Goal: Task Accomplishment & Management: Manage account settings

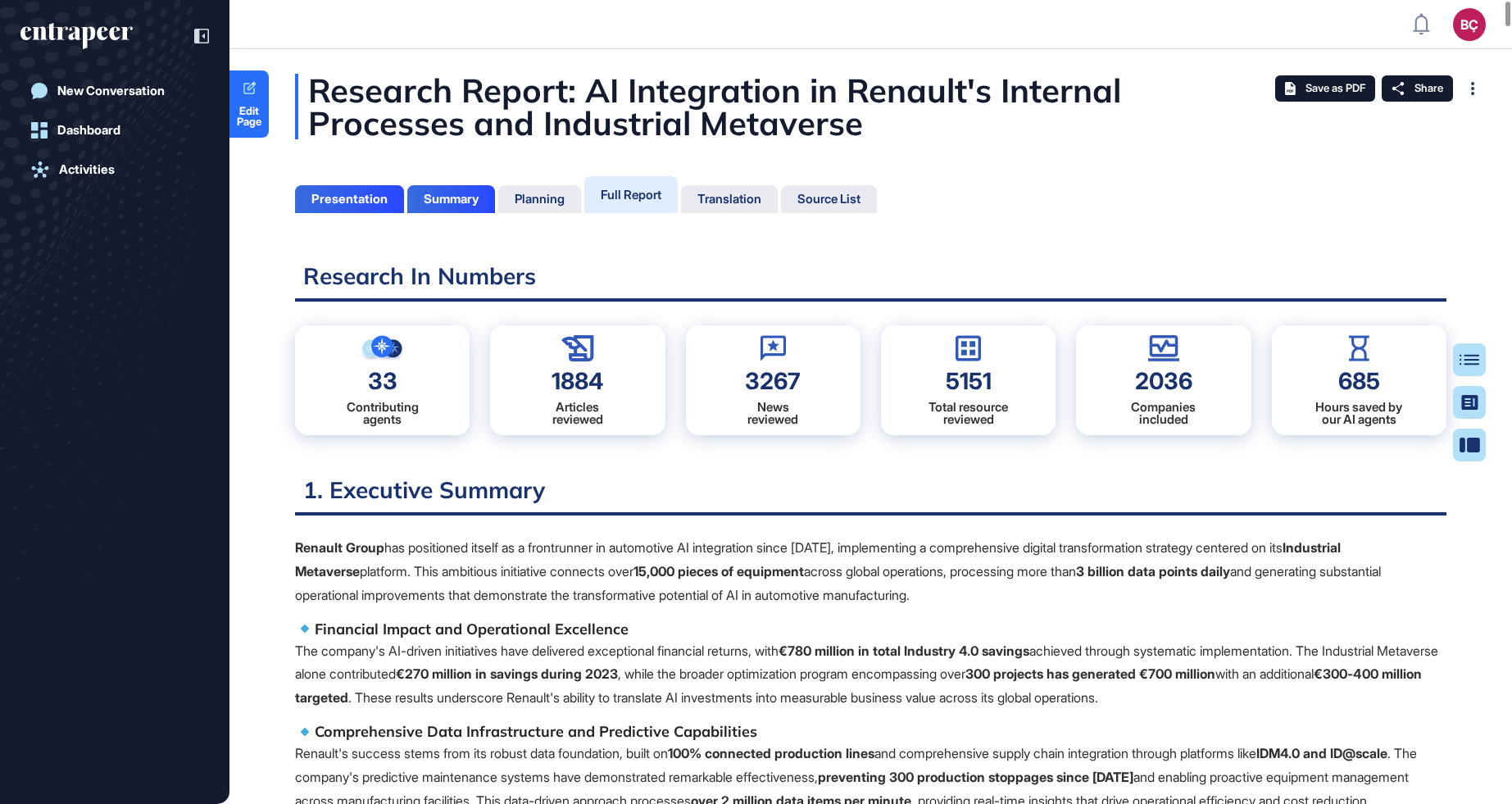
click at [551, 102] on div "Research Report: AI Integration in Renault's Internal Processes and Industrial …" at bounding box center [870, 106] width 1151 height 66
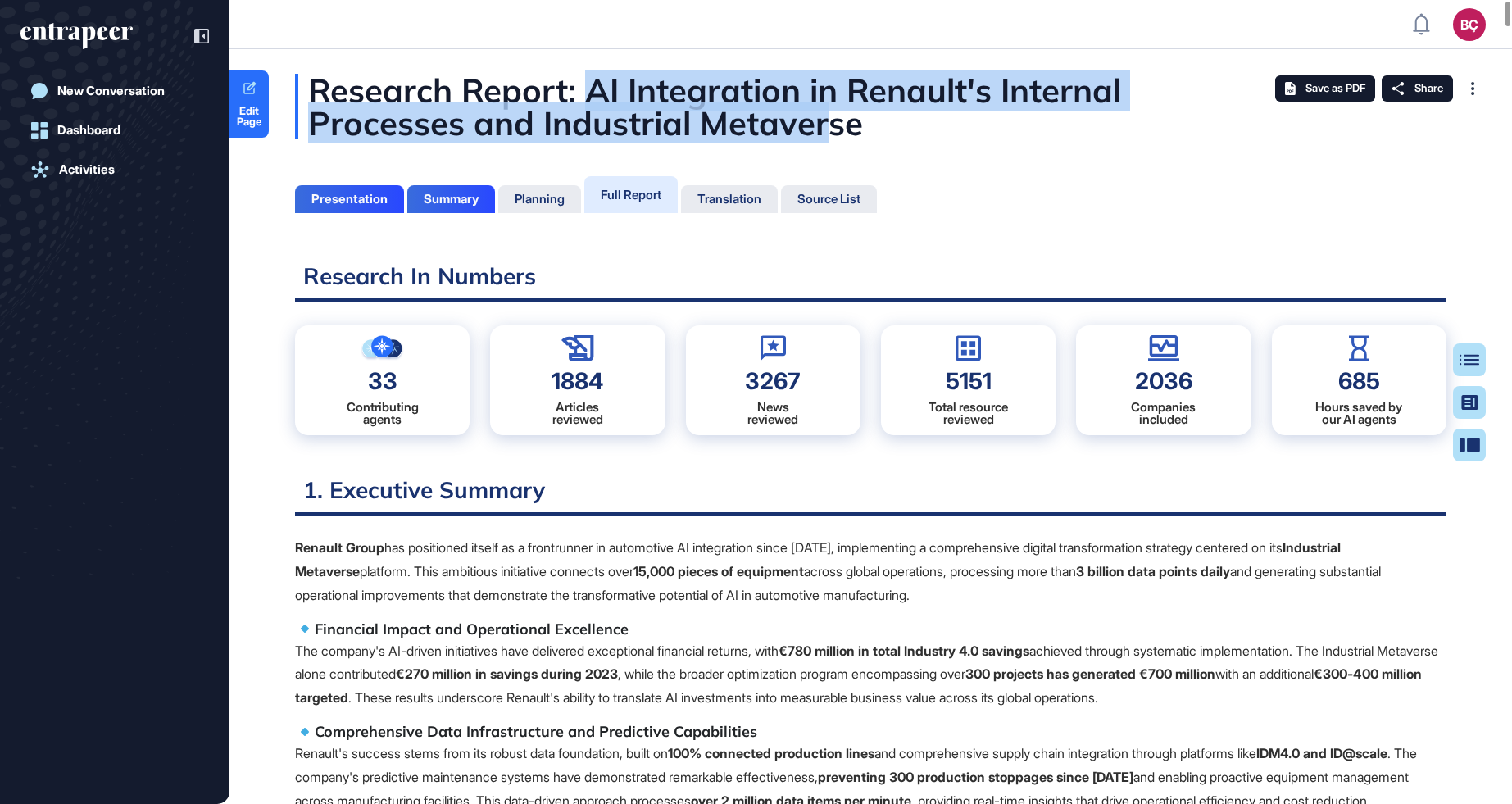
scroll to position [6, 1]
drag, startPoint x: 582, startPoint y: 92, endPoint x: 858, endPoint y: 140, distance: 280.1
click at [858, 139] on div "Research Report: AI Integration in Renault's Internal Processes and Industrial …" at bounding box center [870, 106] width 1151 height 66
click at [780, 135] on div "Research Report: AI Integration in Renault's Internal Processes and Industrial …" at bounding box center [870, 106] width 1151 height 66
drag, startPoint x: 888, startPoint y: 135, endPoint x: 588, endPoint y: 100, distance: 302.0
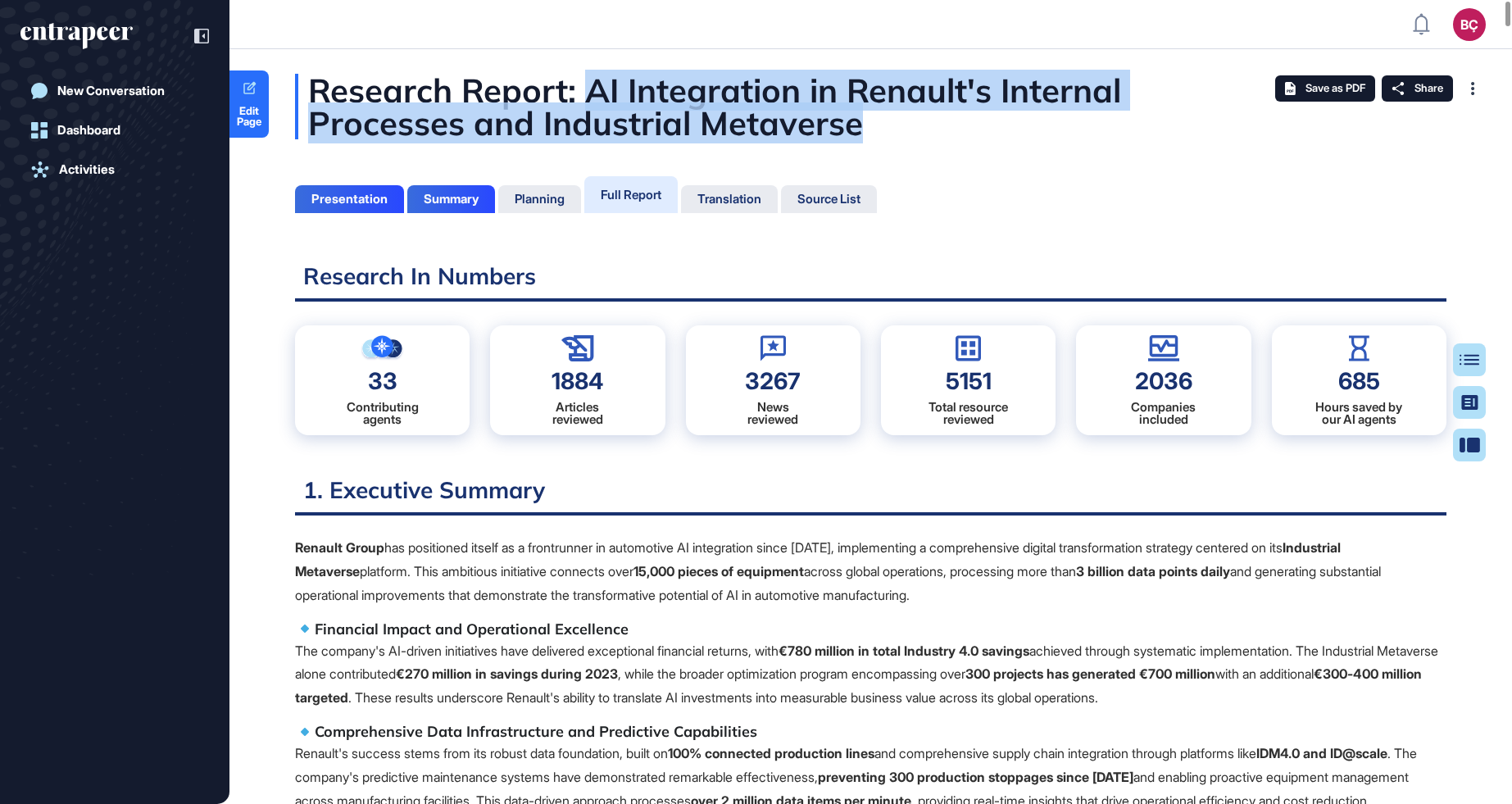
click at [588, 100] on div "Research Report: AI Integration in Renault's Internal Processes and Industrial …" at bounding box center [870, 106] width 1151 height 66
click at [978, 130] on div "Research Report: AI Integration in Renault's Internal Processes and Industrial …" at bounding box center [870, 106] width 1151 height 66
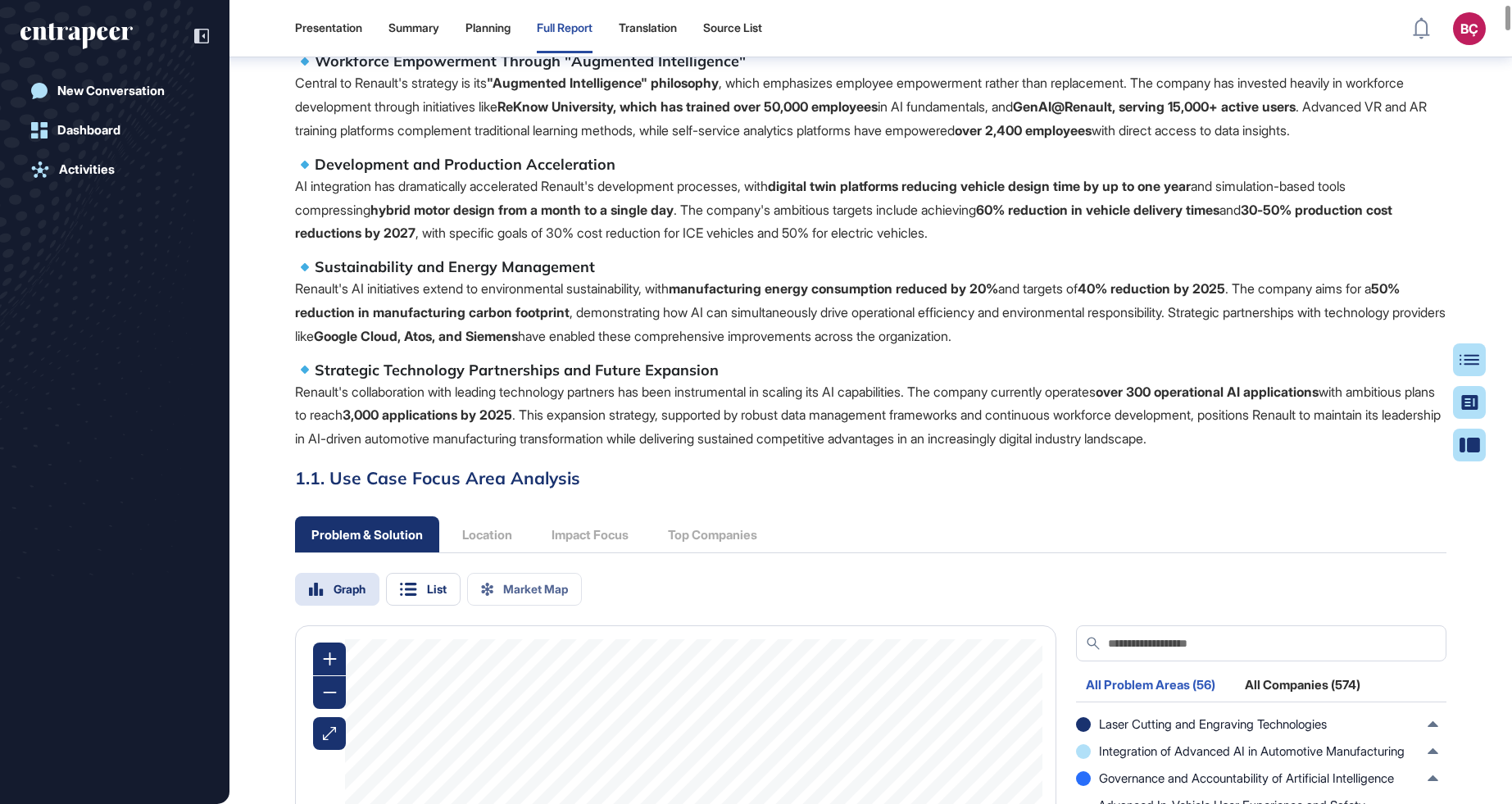
scroll to position [0, 0]
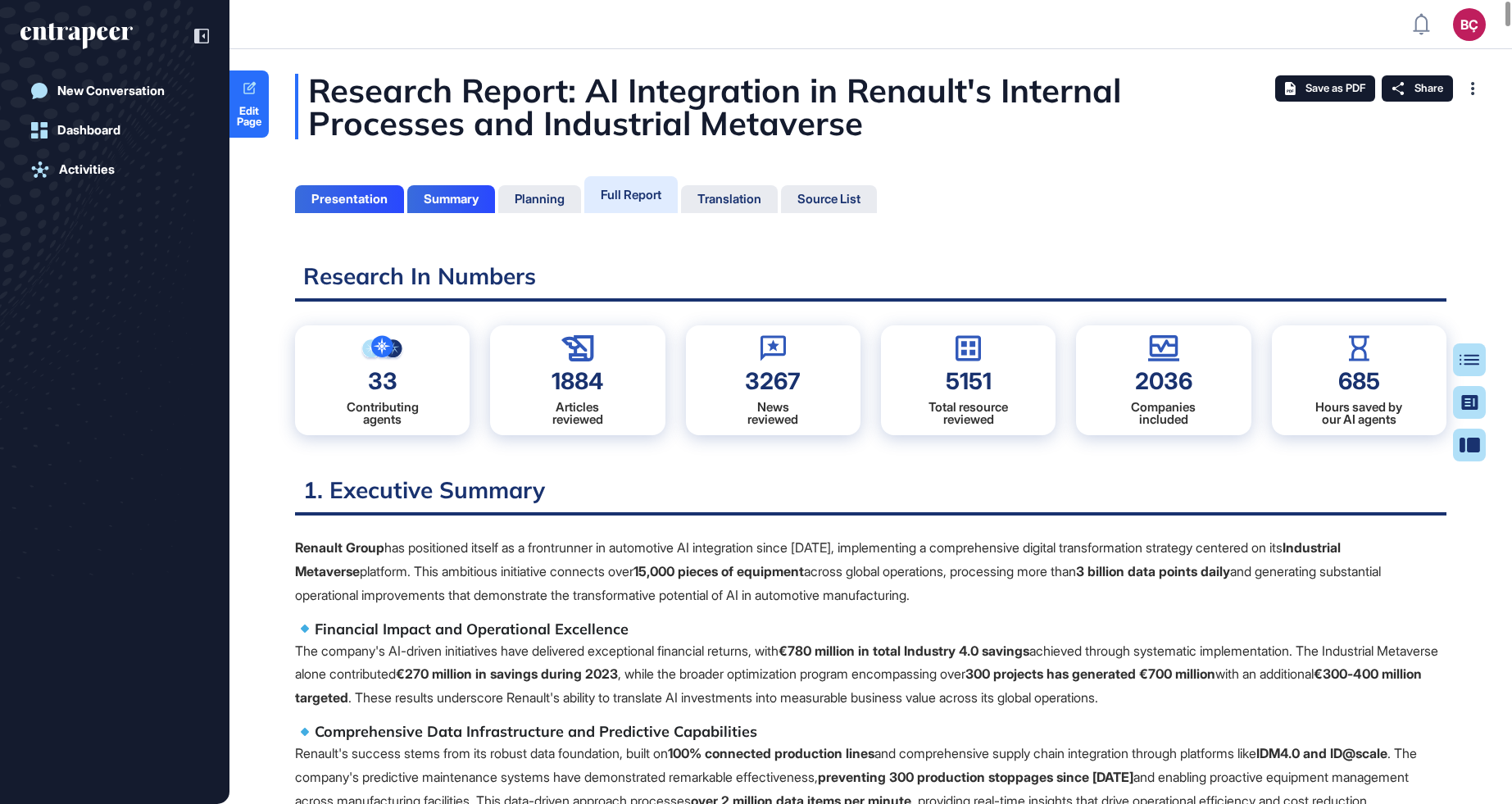
click at [908, 83] on div "Research Report: AI Integration in Renault's Internal Processes and Industrial …" at bounding box center [870, 106] width 1151 height 66
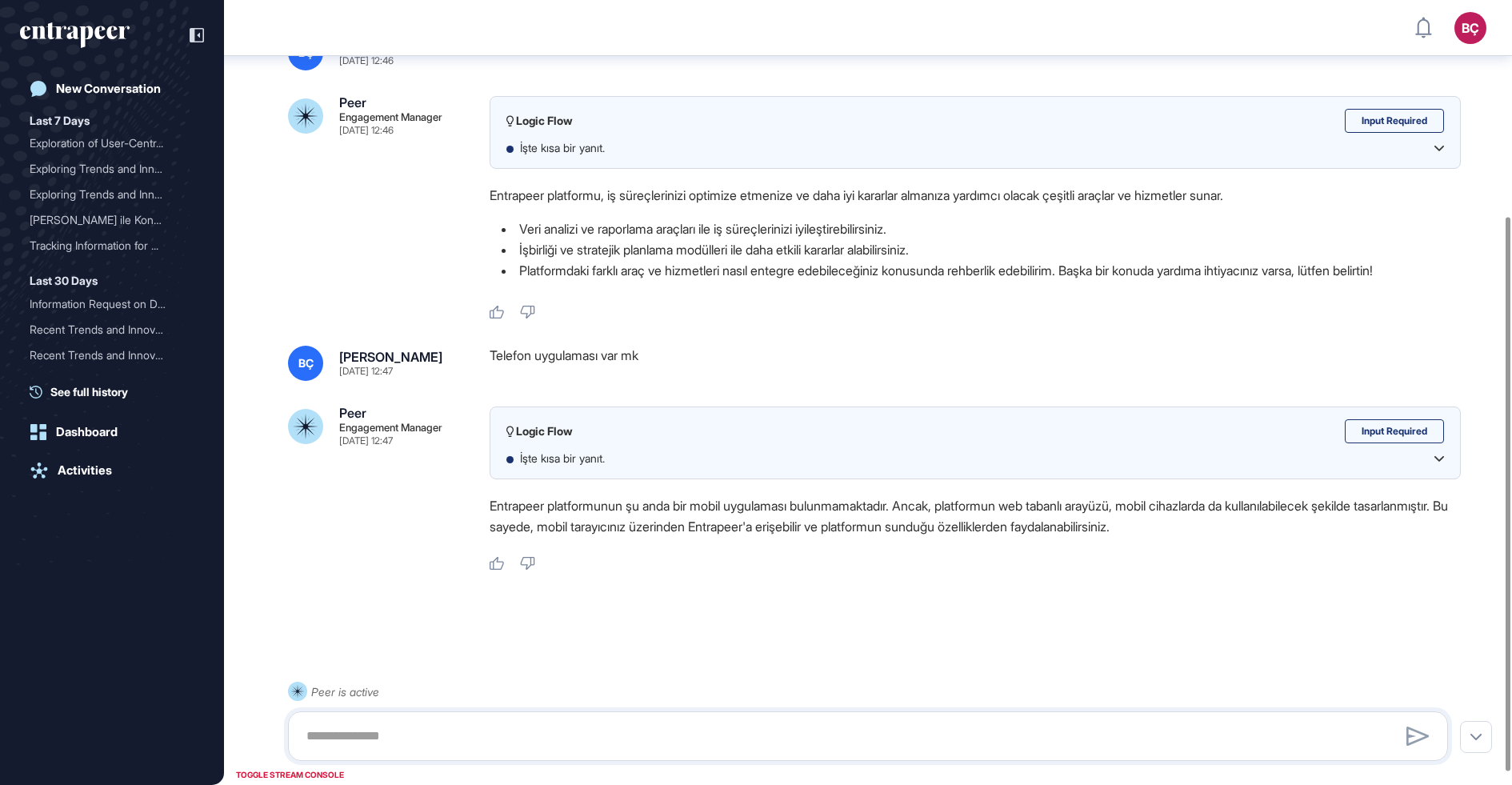
scroll to position [324, 0]
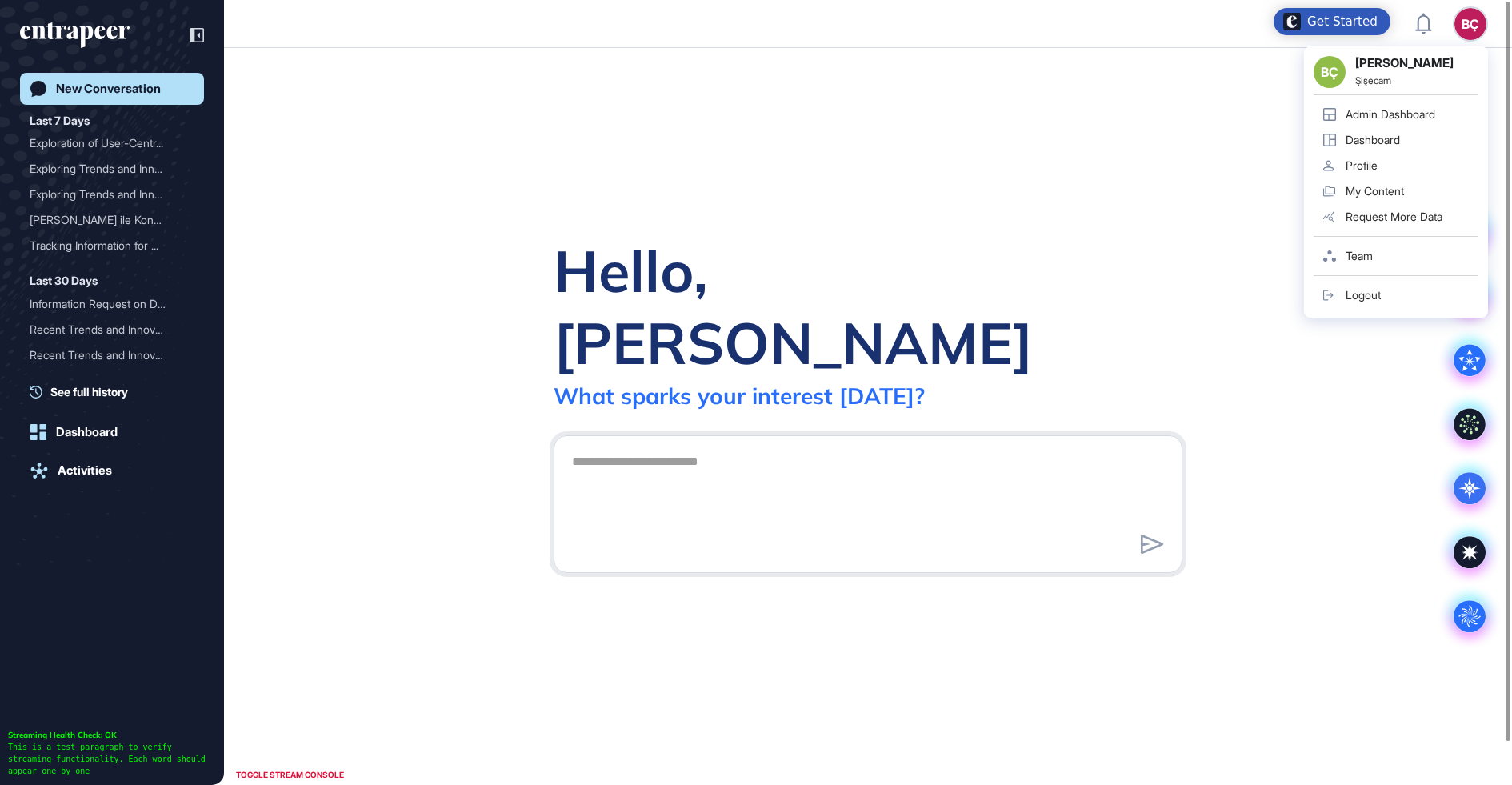
click at [1422, 102] on link "Admin Dashboard" at bounding box center [1395, 114] width 165 height 25
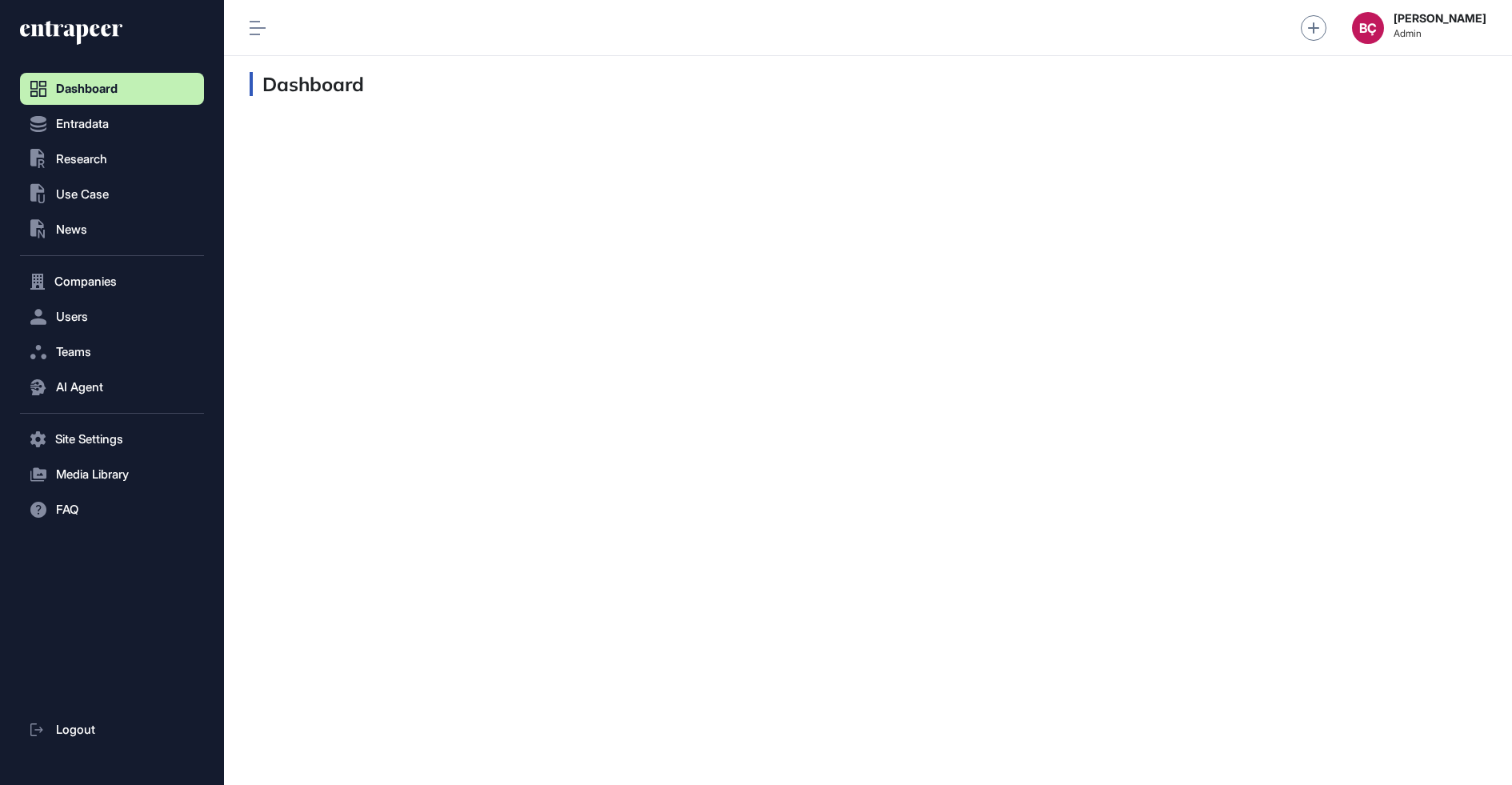
scroll to position [1, 1]
click at [63, 314] on span "Users" at bounding box center [72, 316] width 32 height 13
click at [68, 349] on span "User List" at bounding box center [75, 351] width 45 height 13
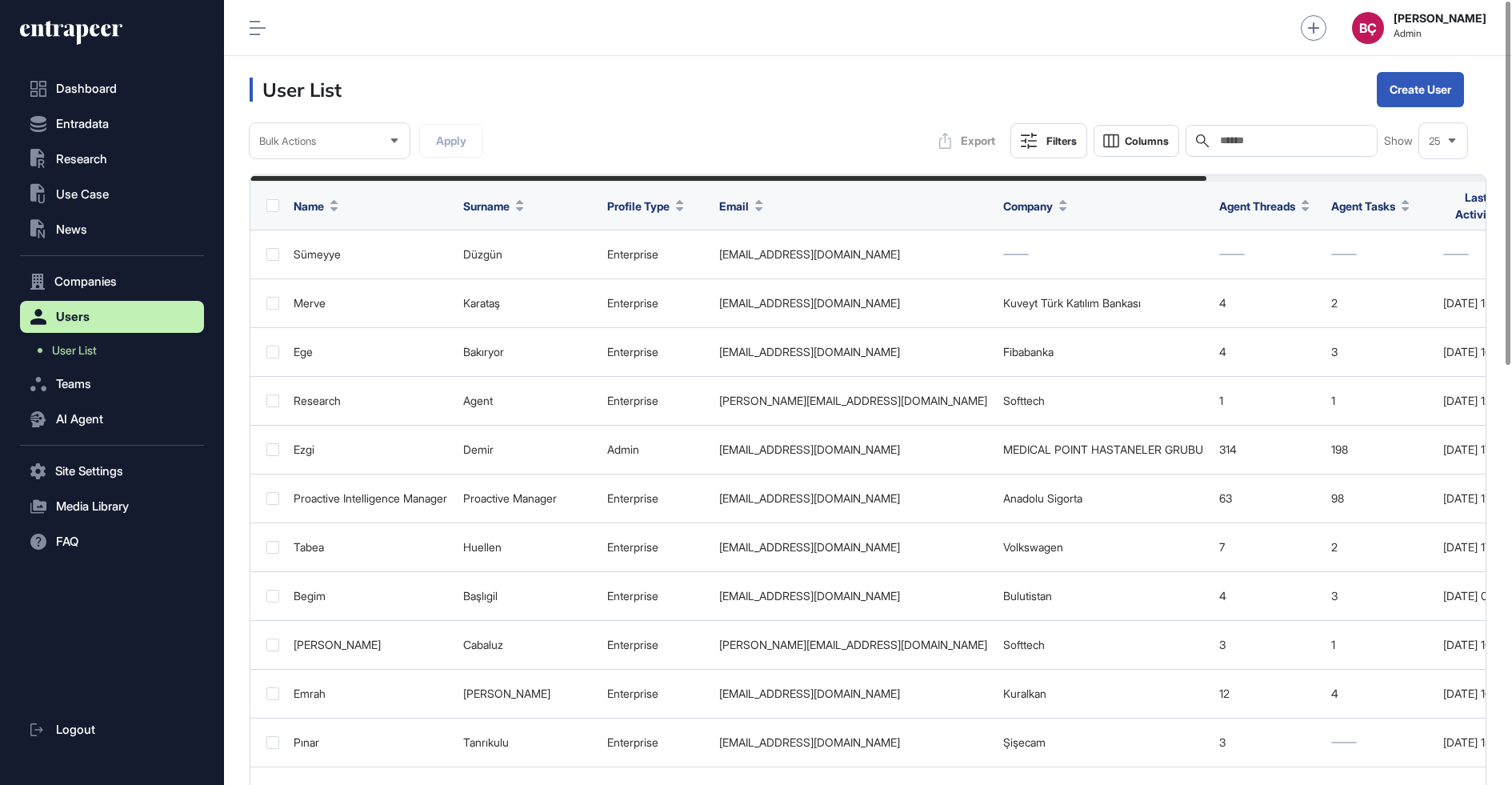
scroll to position [785, 1288]
click at [1236, 132] on div "Search" at bounding box center [1280, 141] width 192 height 32
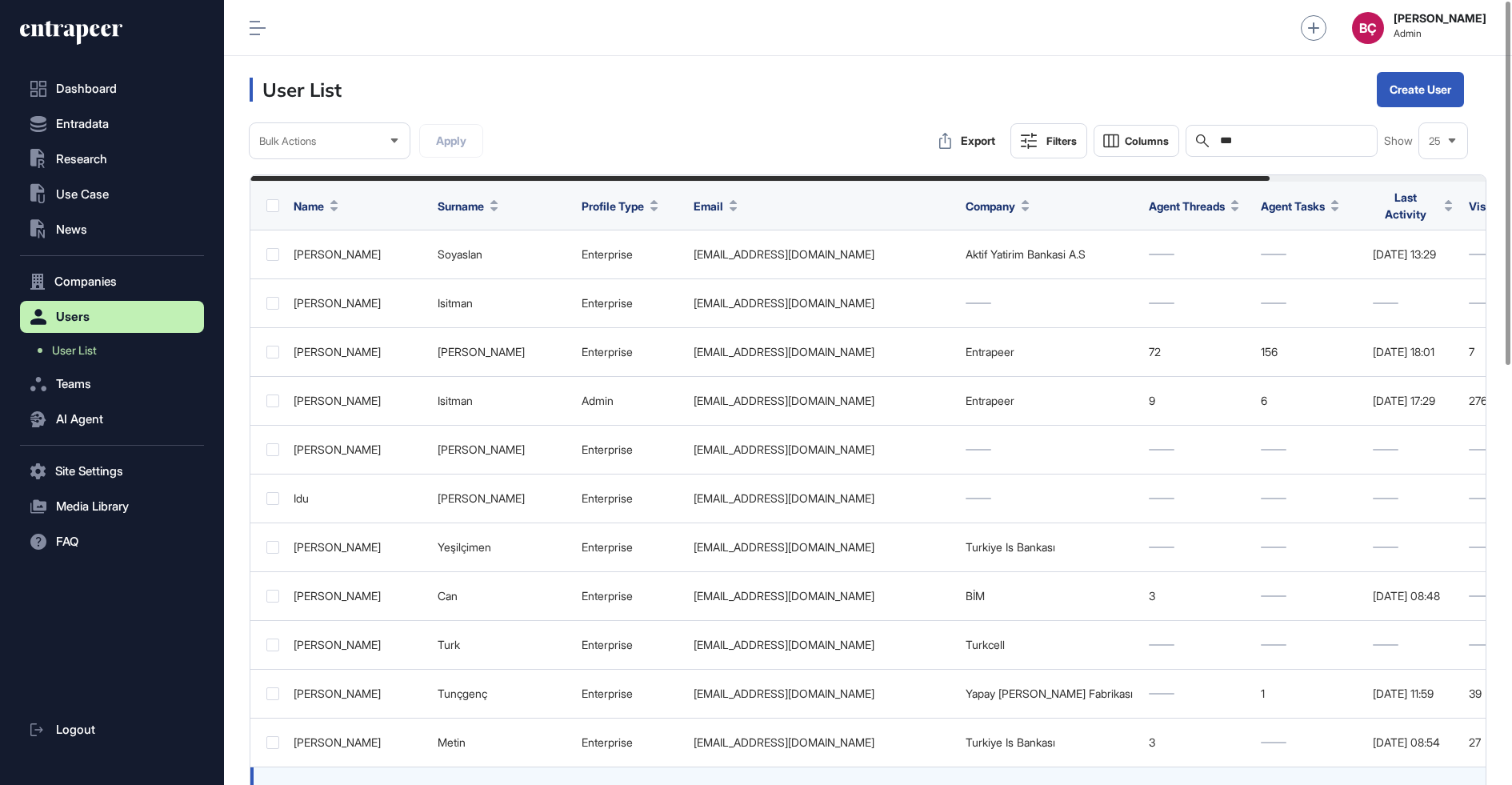
type input "***"
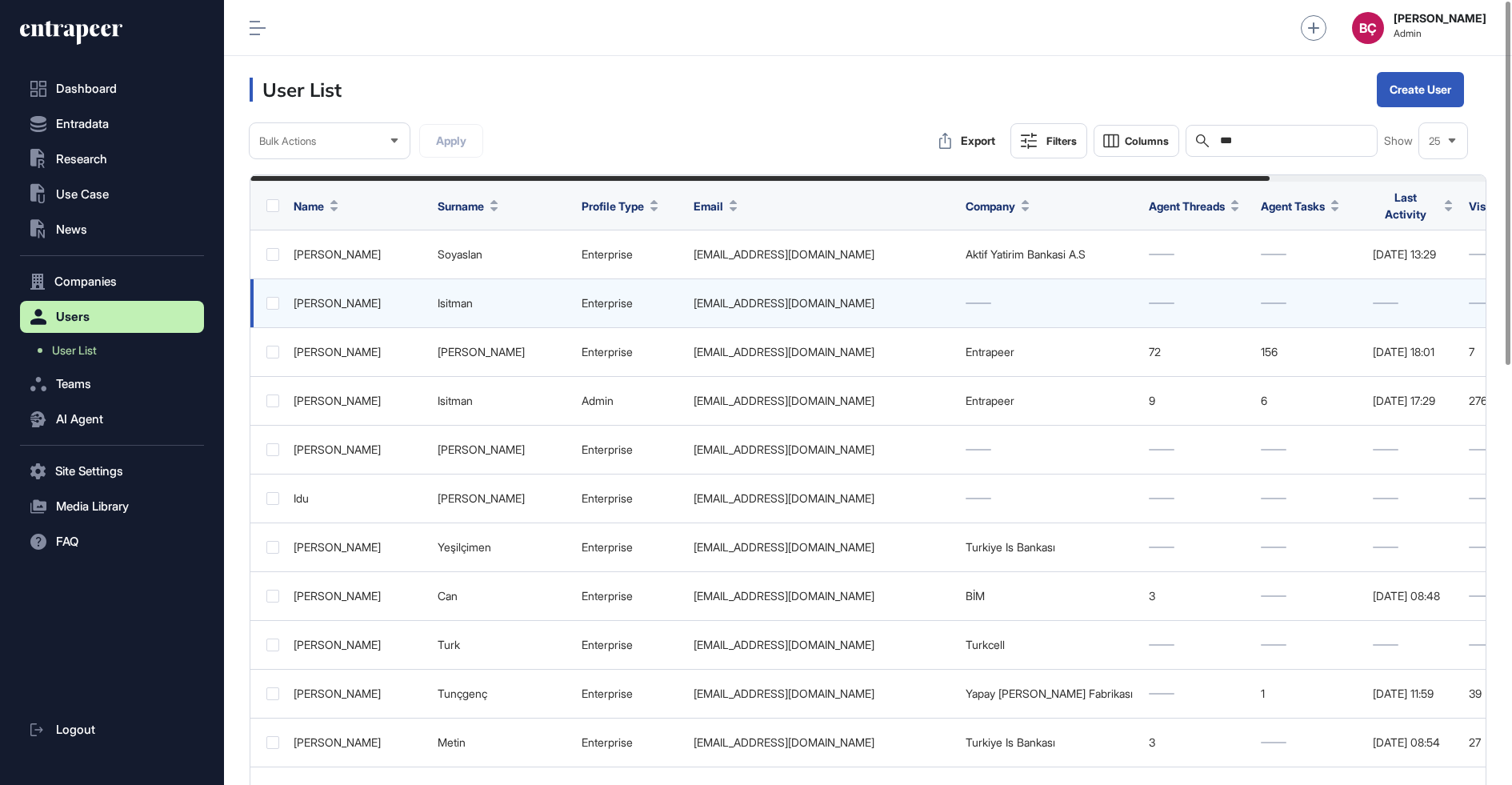
scroll to position [0, 263]
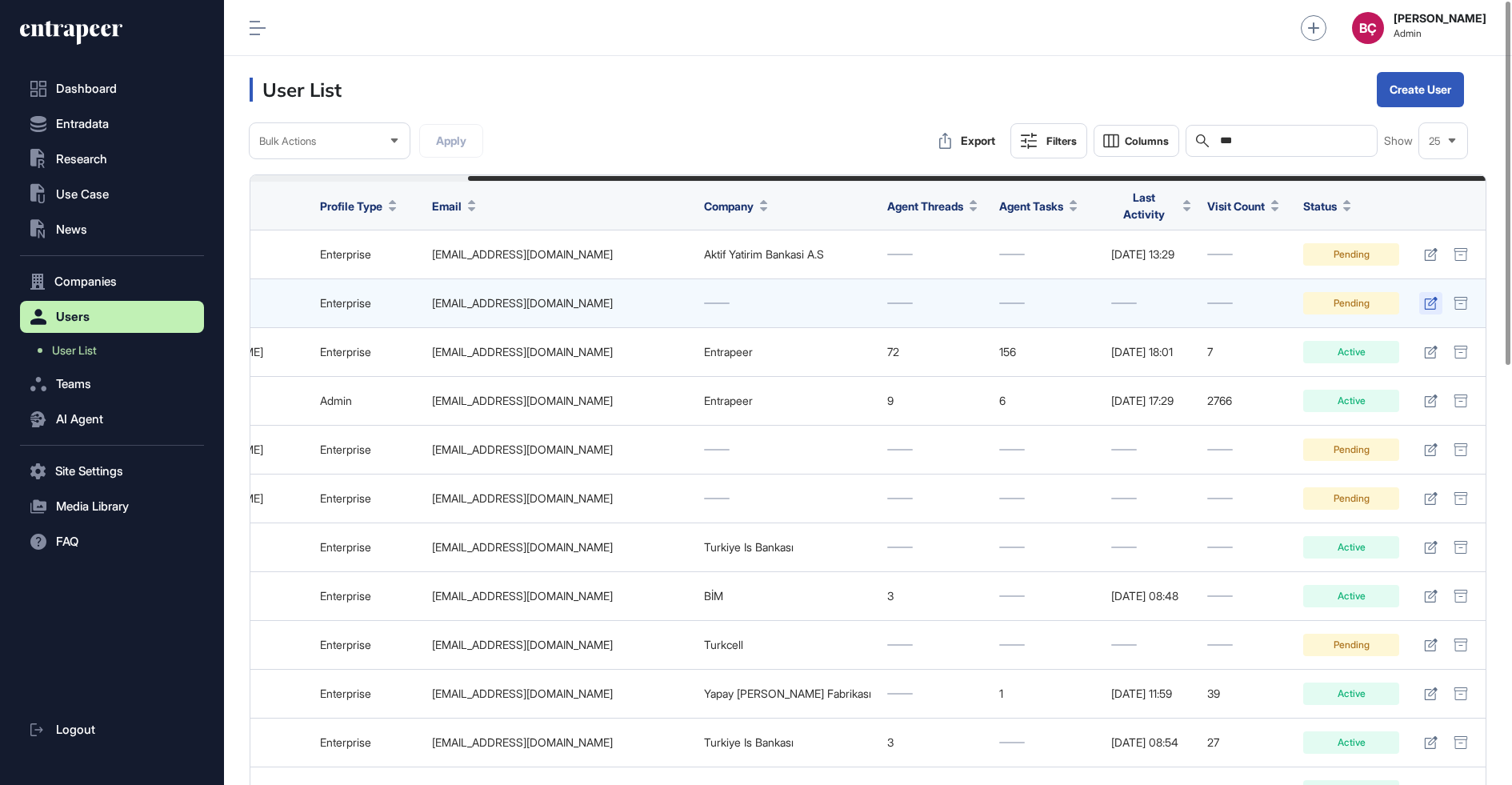
click at [1433, 297] on icon at bounding box center [1430, 303] width 13 height 13
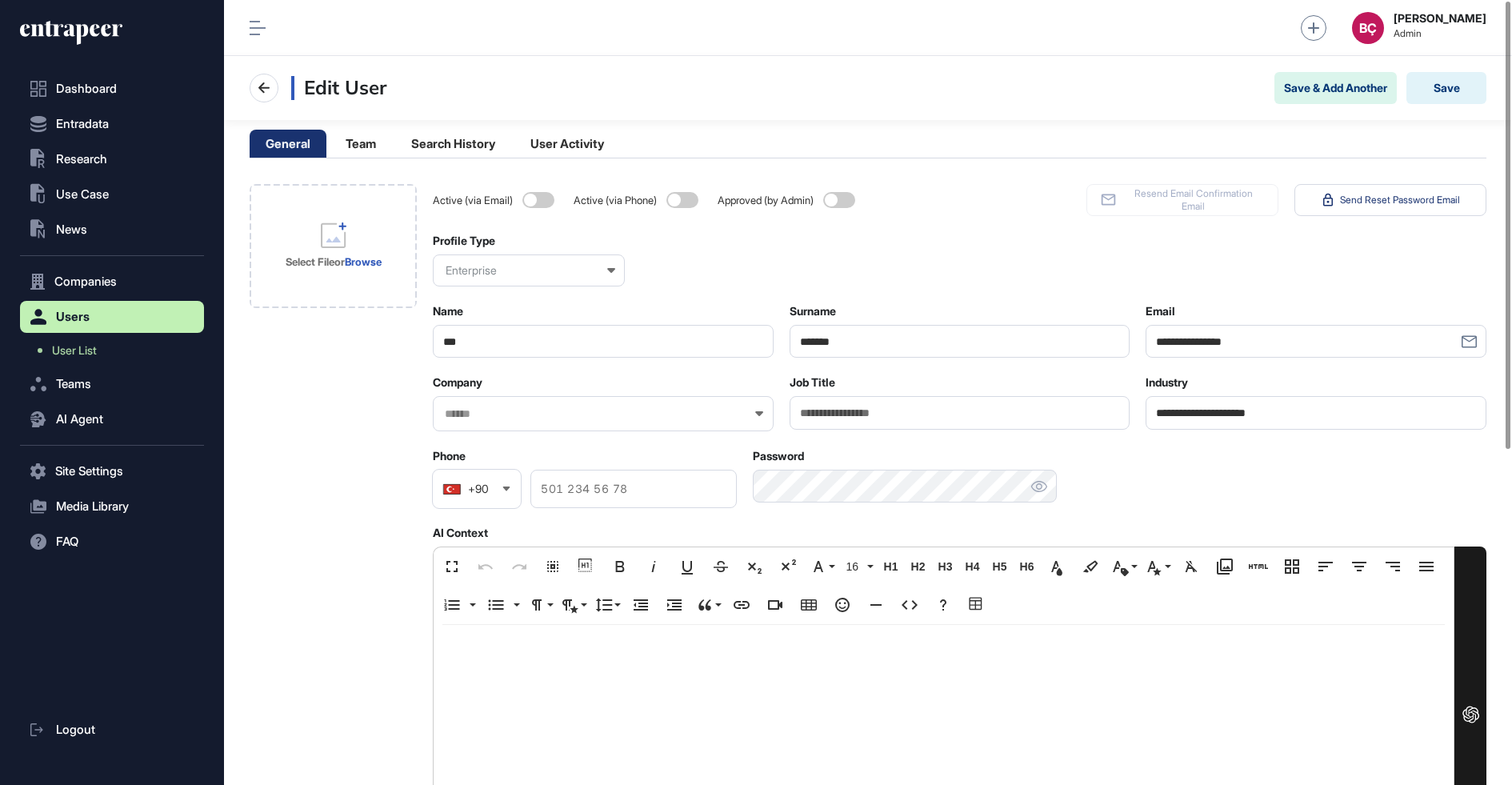
scroll to position [785, 1288]
click at [515, 147] on li "Search History" at bounding box center [567, 143] width 105 height 28
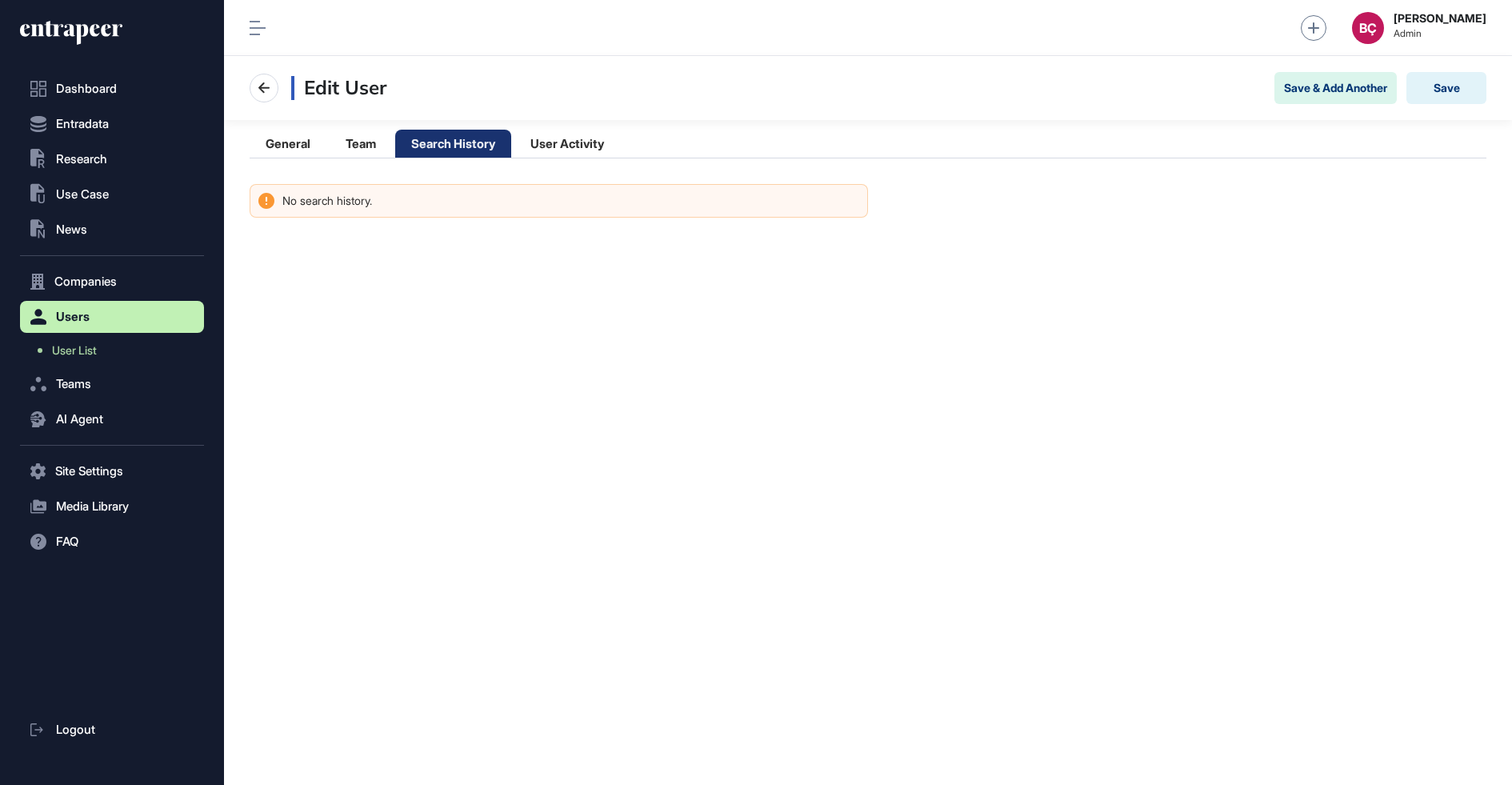
scroll to position [784, 1288]
click at [587, 156] on li "User Activity" at bounding box center [567, 143] width 105 height 28
click at [330, 153] on li "General" at bounding box center [360, 143] width 62 height 28
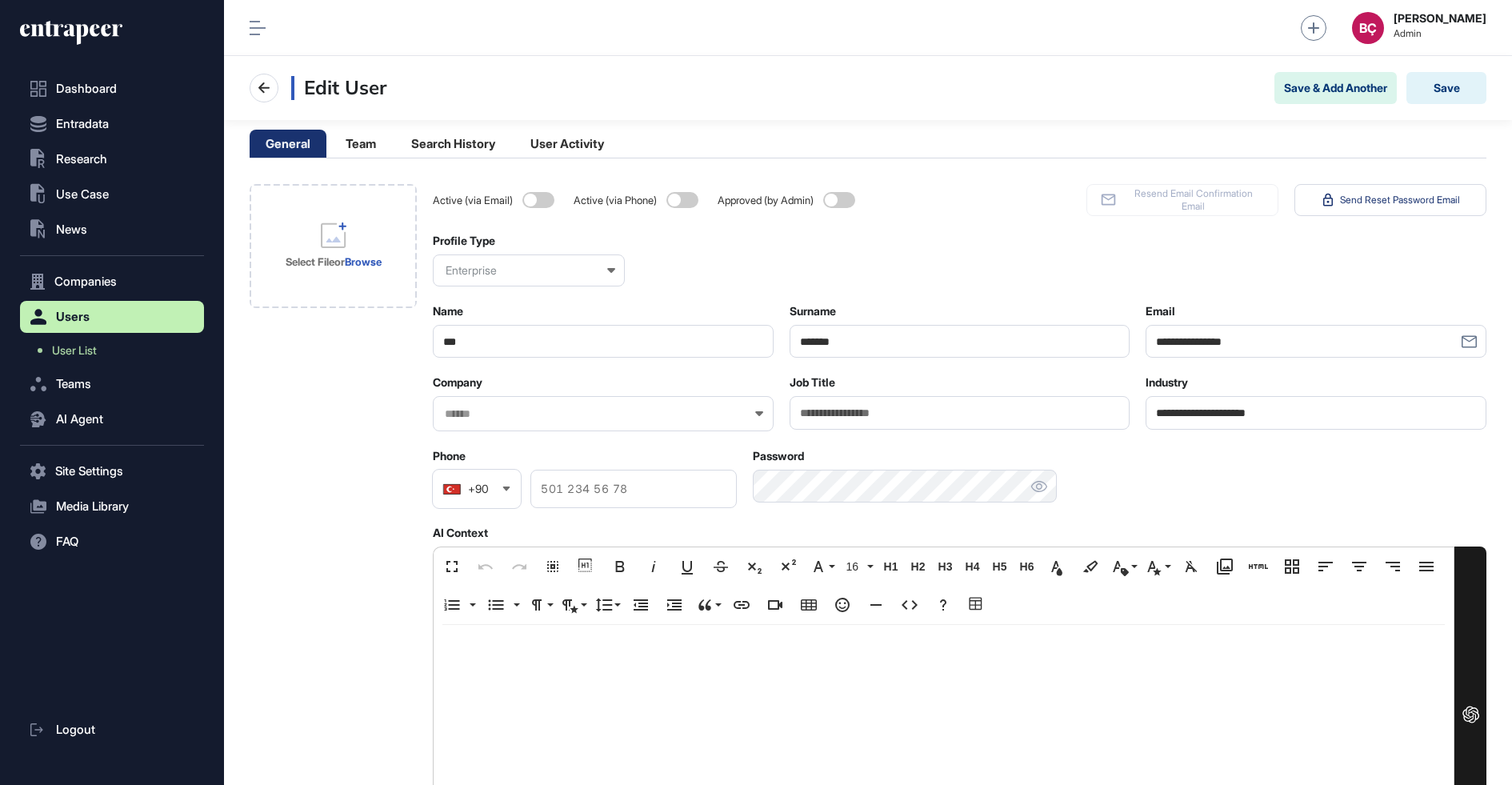
scroll to position [785, 1288]
click at [845, 196] on span at bounding box center [839, 200] width 32 height 16
click at [683, 423] on div at bounding box center [603, 413] width 341 height 35
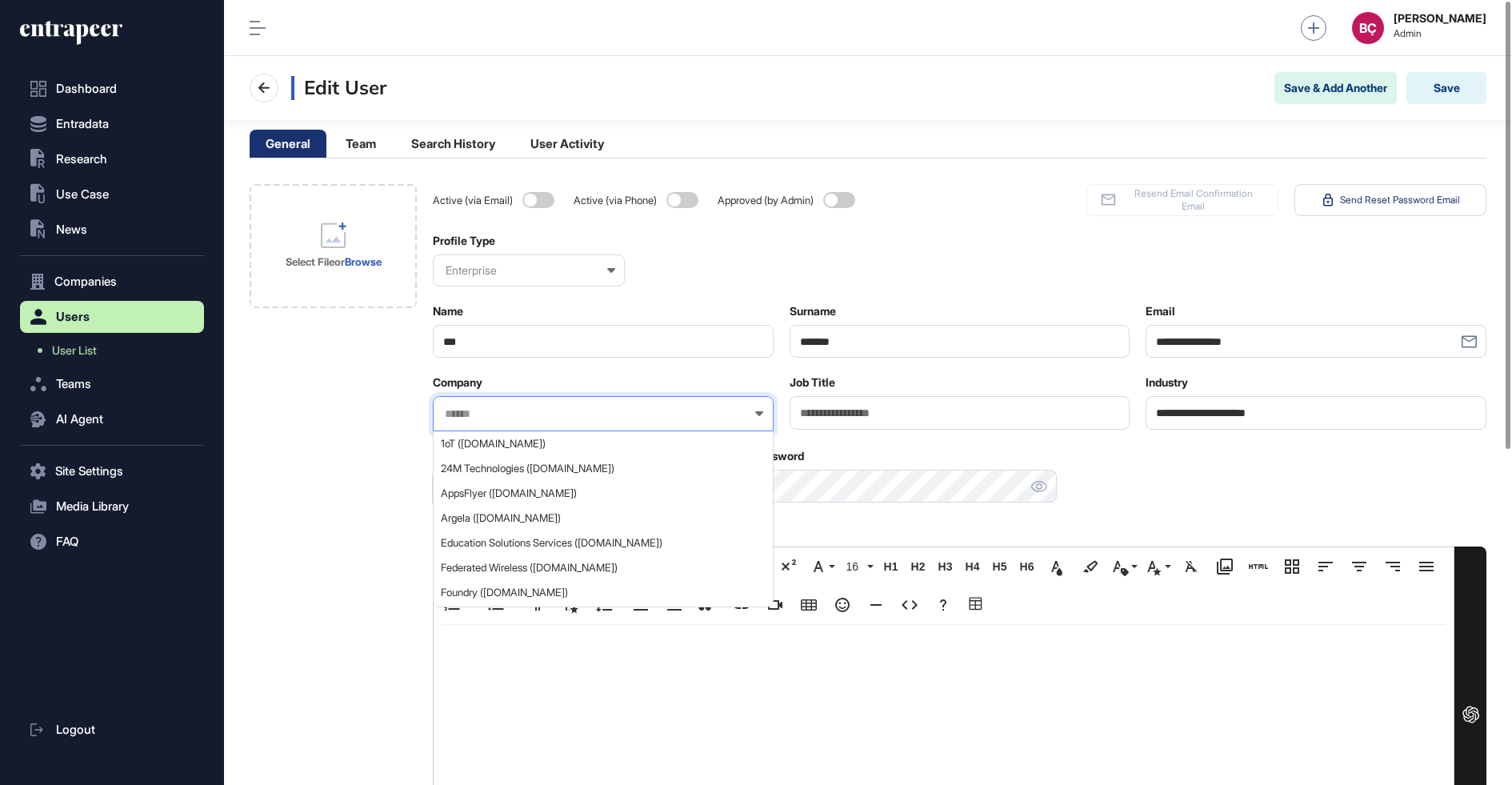
click at [658, 409] on input "text" at bounding box center [593, 414] width 299 height 14
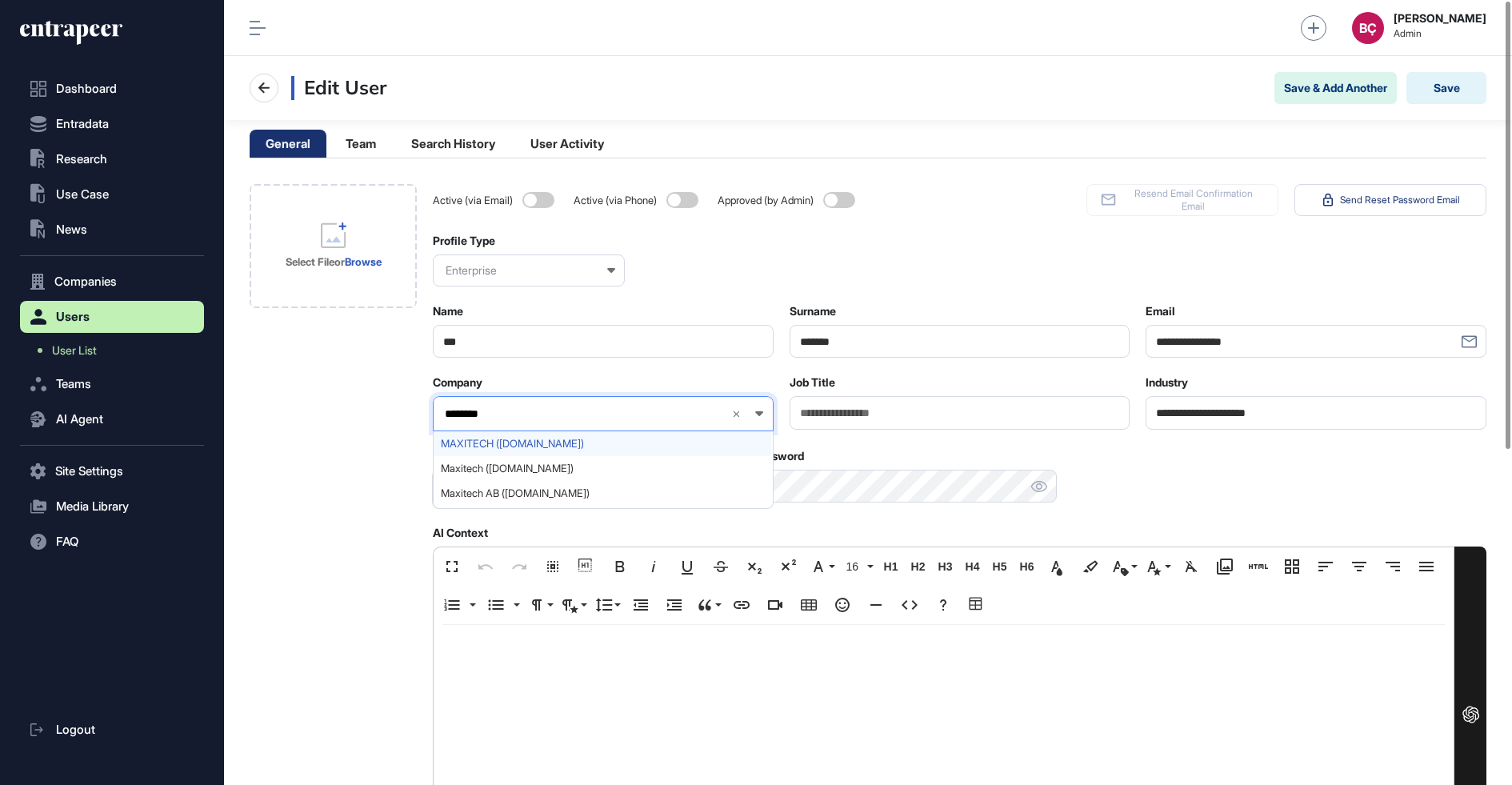
type input "********"
click at [616, 446] on span "MAXITECH ([DOMAIN_NAME])" at bounding box center [602, 443] width 323 height 12
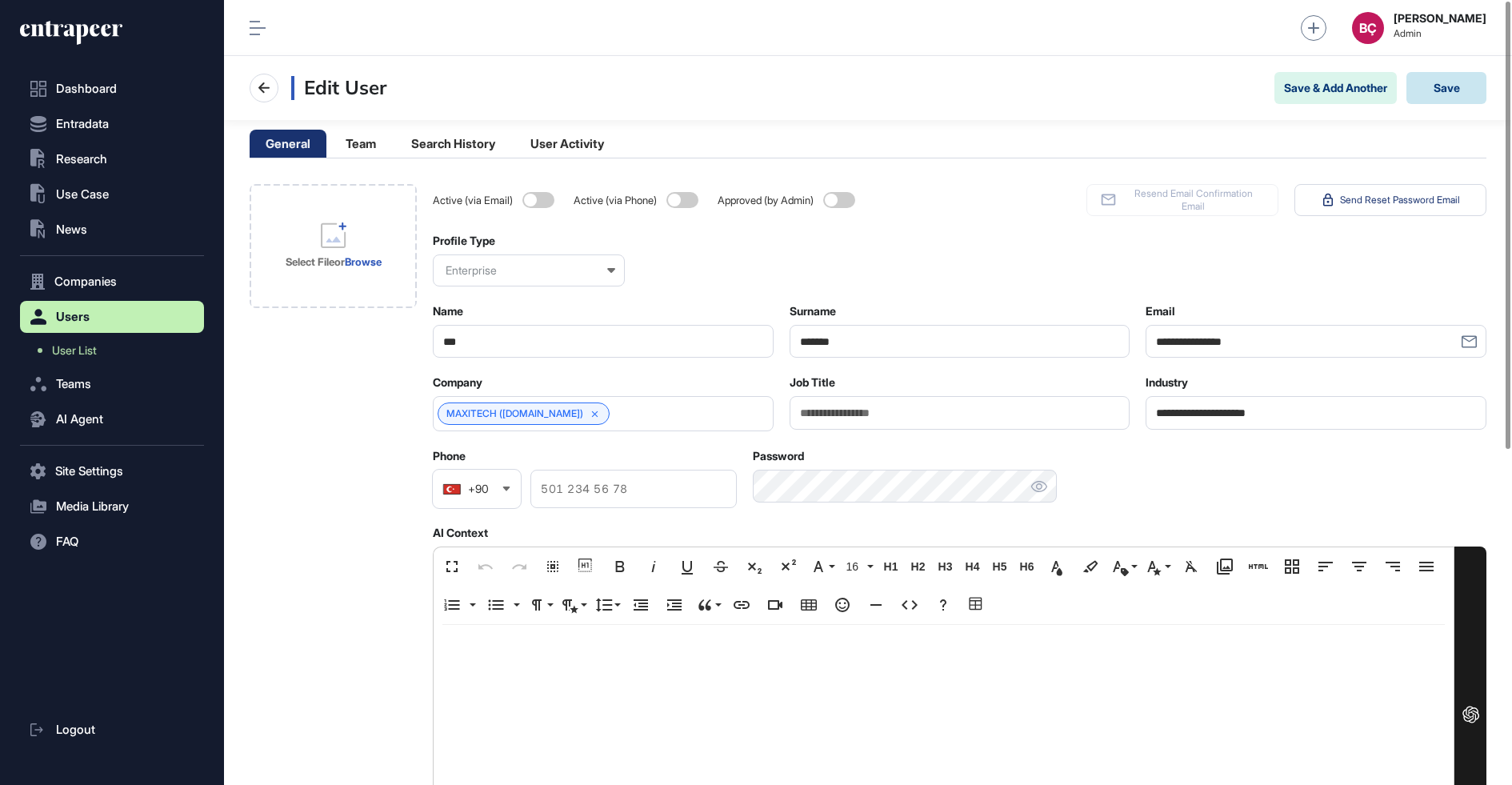
click at [1445, 85] on button "Save" at bounding box center [1445, 88] width 80 height 32
click at [77, 355] on span "User List" at bounding box center [75, 351] width 45 height 13
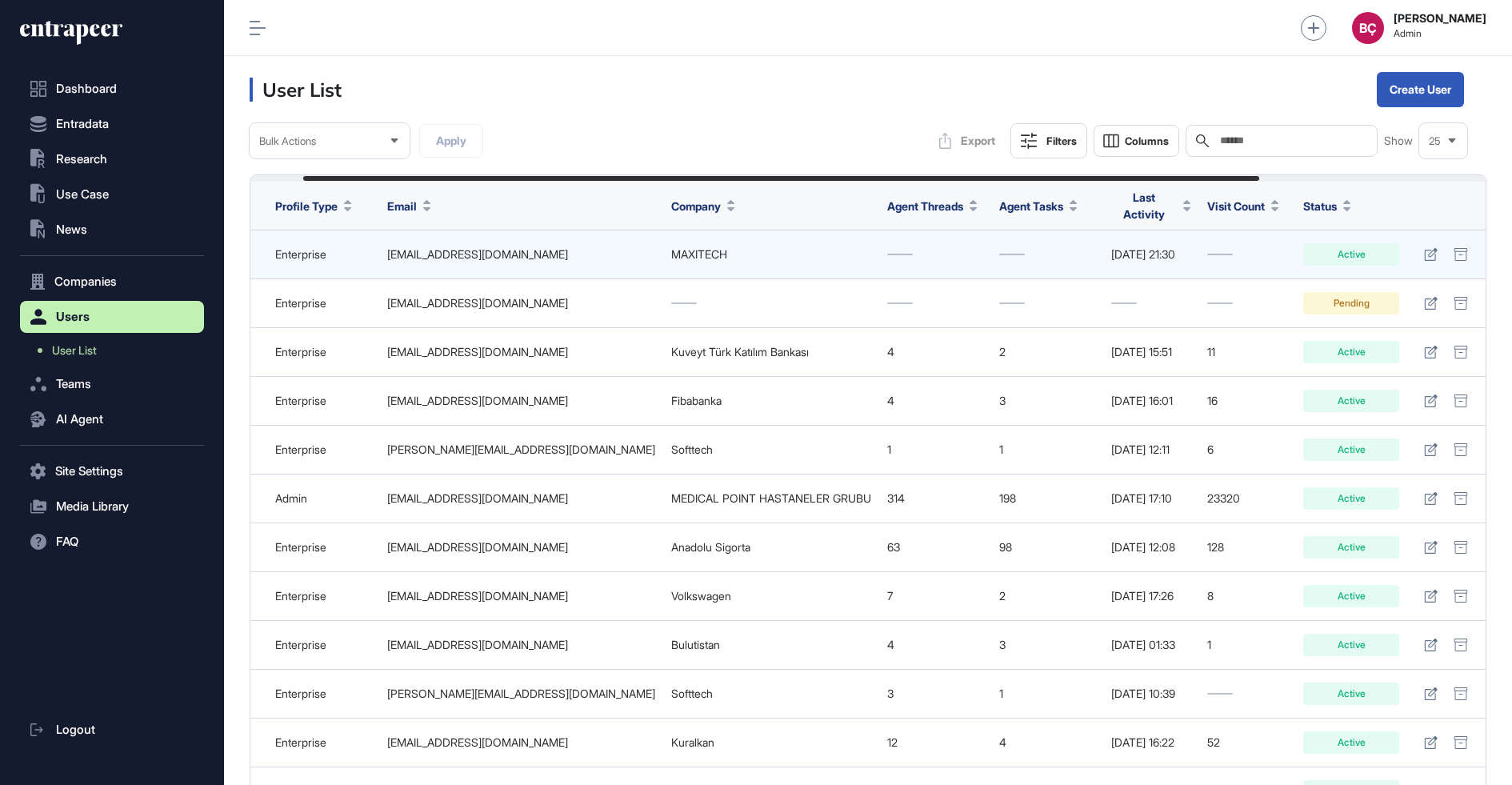
scroll to position [0, 360]
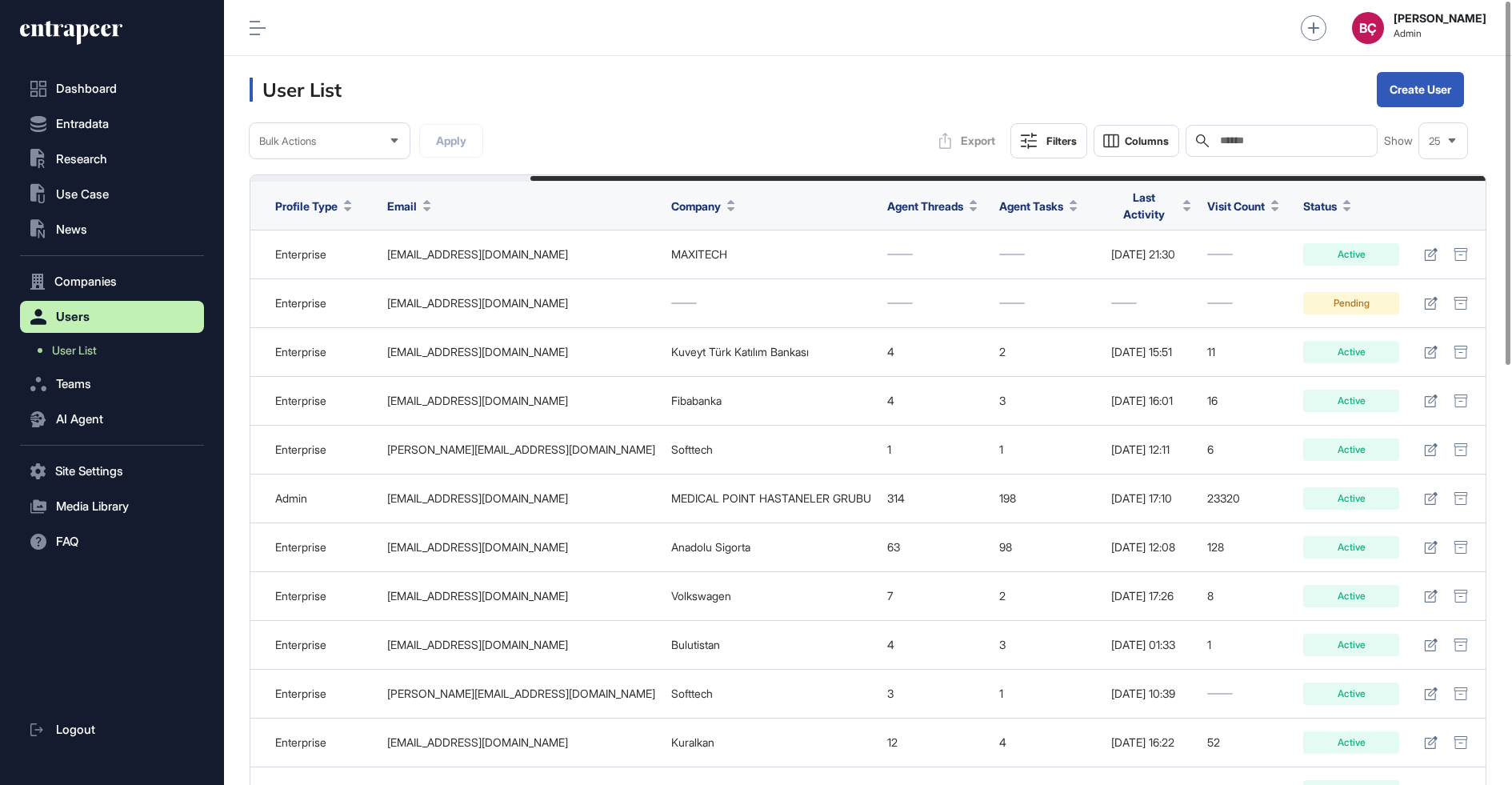
click at [1256, 150] on div "Search" at bounding box center [1280, 141] width 192 height 32
type input "*"
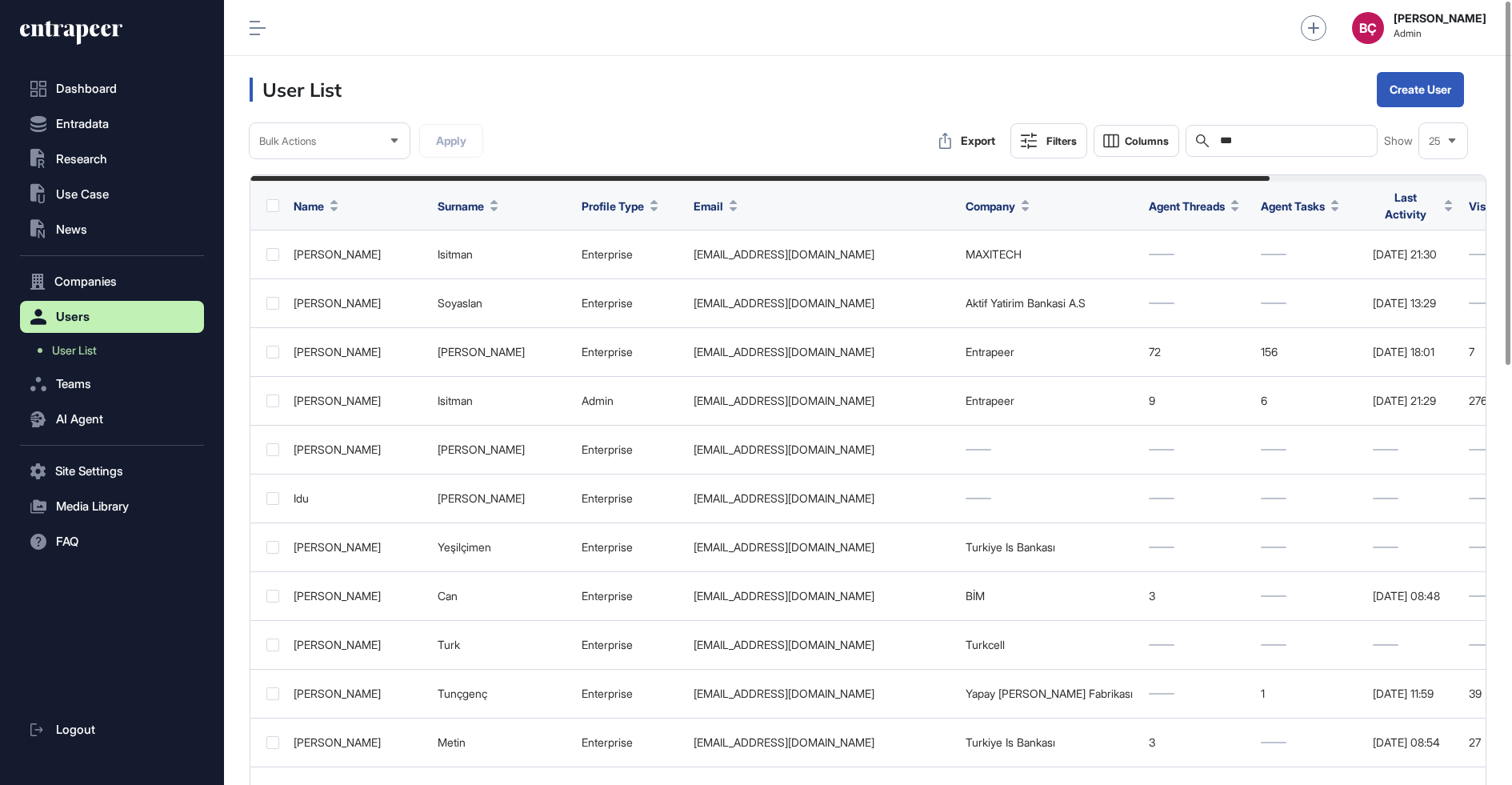
scroll to position [785, 1288]
type input "*****"
